Goal: Transaction & Acquisition: Purchase product/service

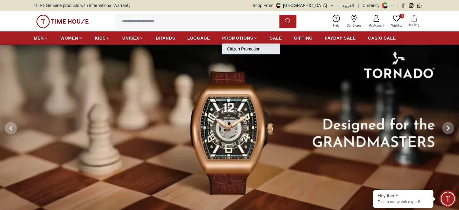
click at [246, 47] on link "Citizen Promotion" at bounding box center [251, 49] width 48 height 6
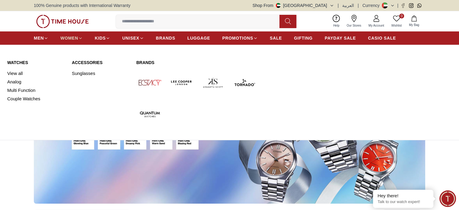
click at [80, 37] on icon at bounding box center [80, 38] width 5 height 5
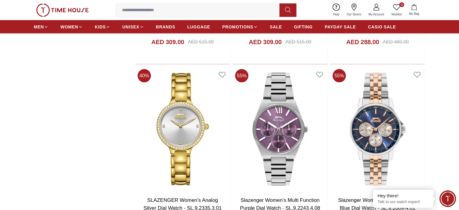
scroll to position [1268, 0]
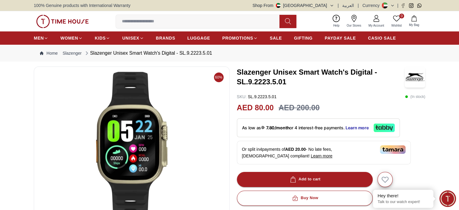
scroll to position [30, 0]
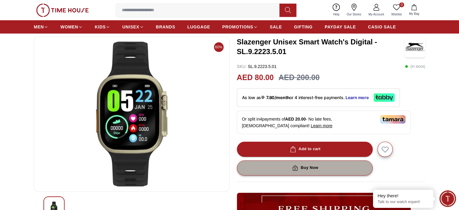
click at [320, 171] on button "Buy Now" at bounding box center [305, 167] width 136 height 15
